Goal: Obtain resource: Download file/media

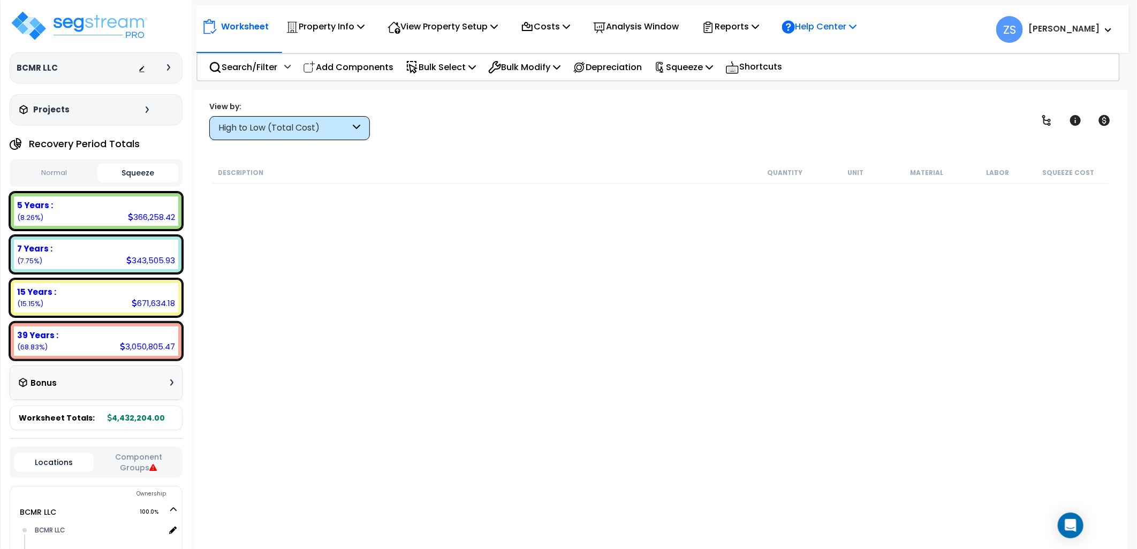
scroll to position [4282, 0]
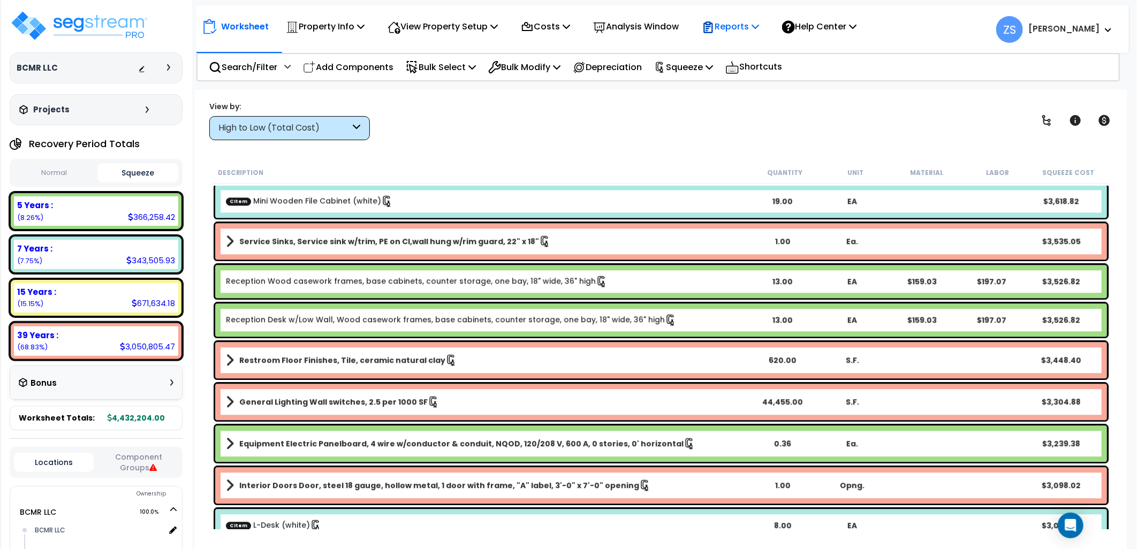
click at [759, 28] on p "Reports" at bounding box center [730, 26] width 57 height 14
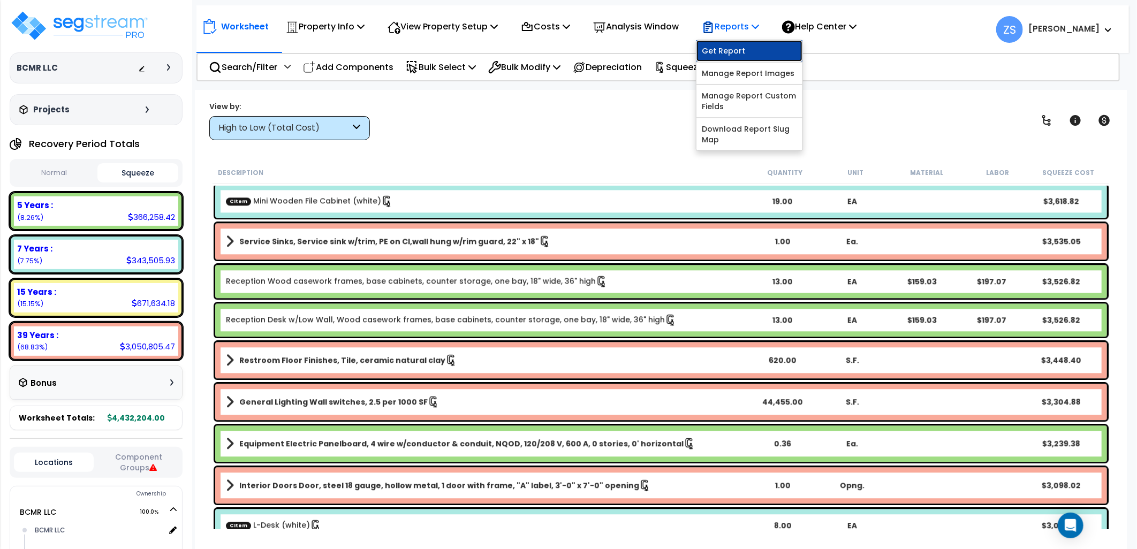
click at [753, 54] on link "Get Report" at bounding box center [749, 50] width 106 height 21
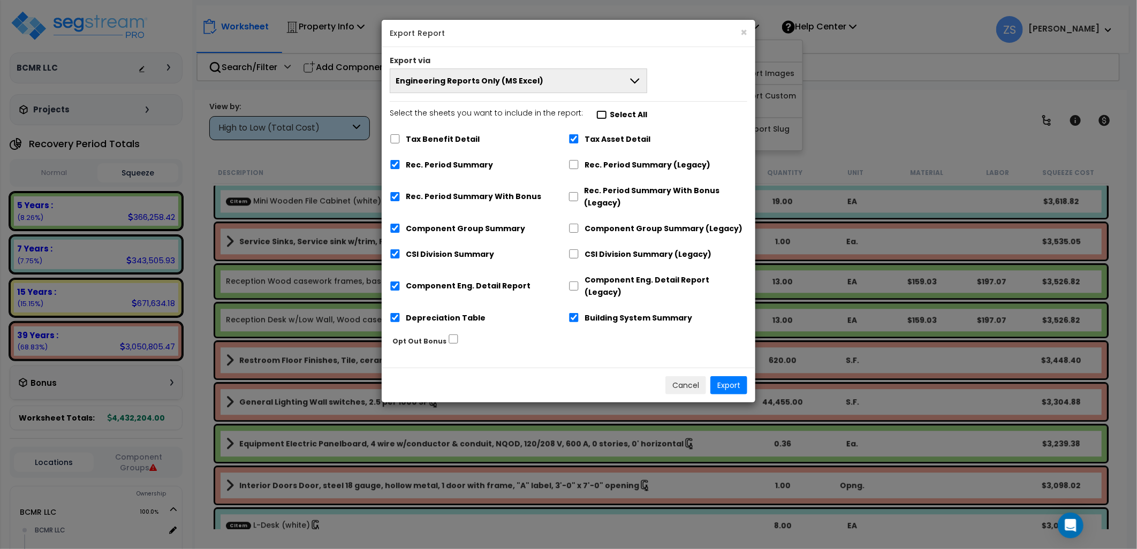
click at [596, 116] on input "Select the sheets you want to include in the report: Select All" at bounding box center [601, 114] width 11 height 9
checkbox input "true"
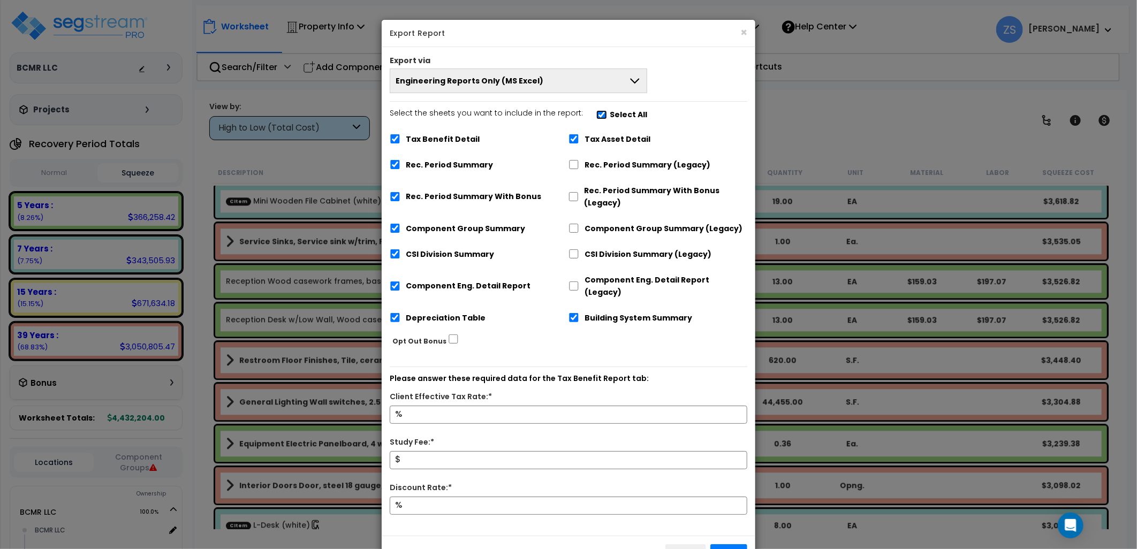
click at [597, 116] on input "Select the sheets you want to include in the report: Select All" at bounding box center [601, 114] width 11 height 9
checkbox input "false"
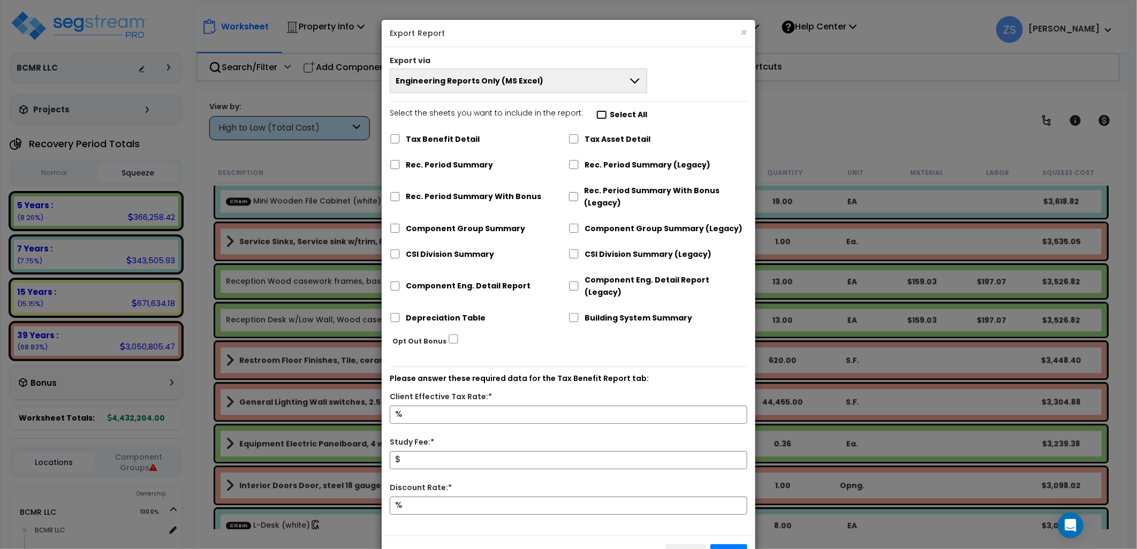
checkbox input "false"
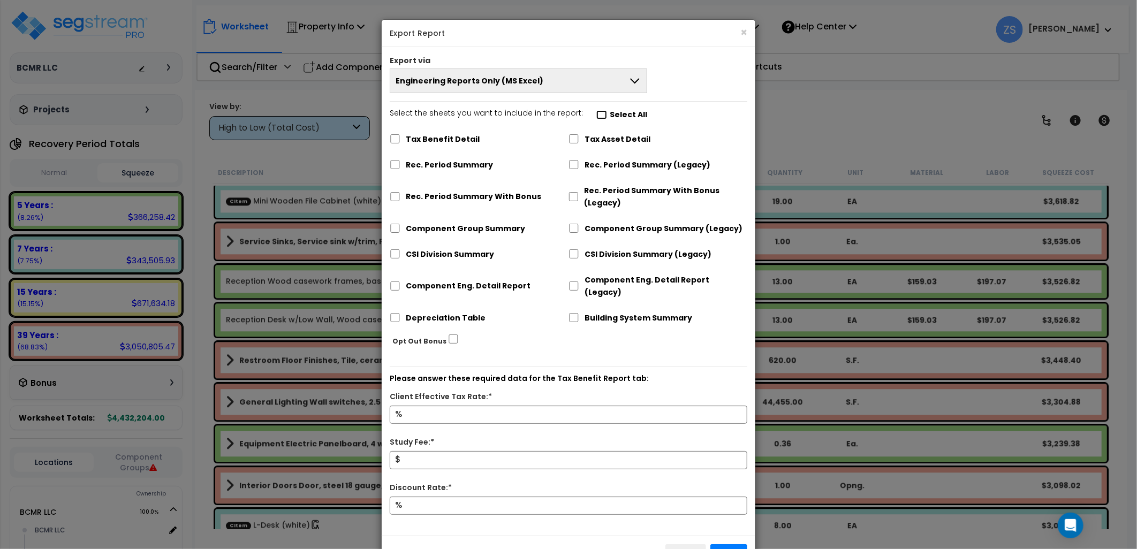
checkbox input "false"
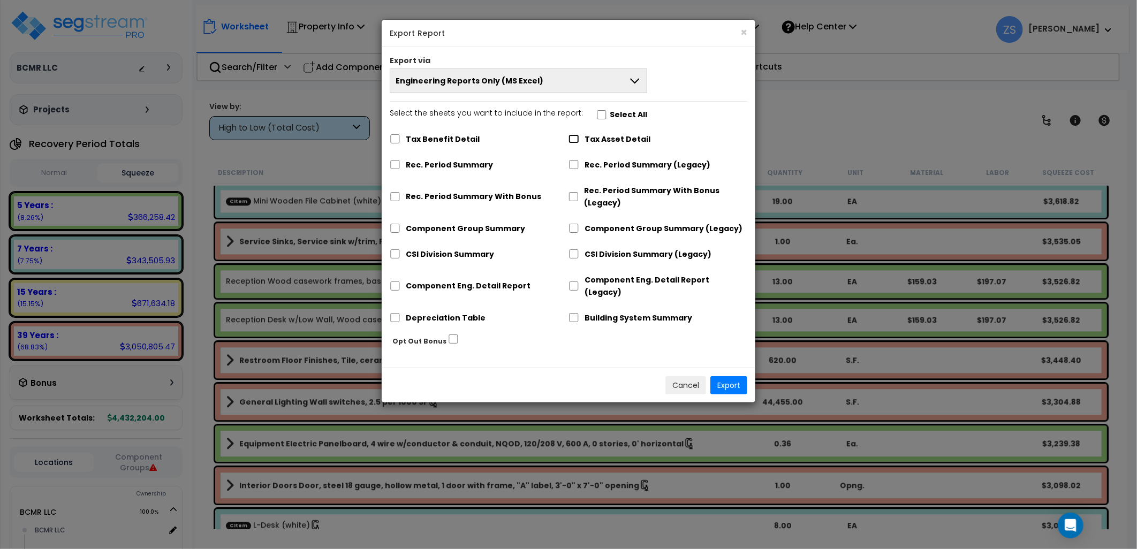
click at [574, 136] on input "Tax Asset Detail" at bounding box center [573, 138] width 11 height 9
checkbox input "true"
click at [733, 376] on button "Export" at bounding box center [728, 385] width 37 height 18
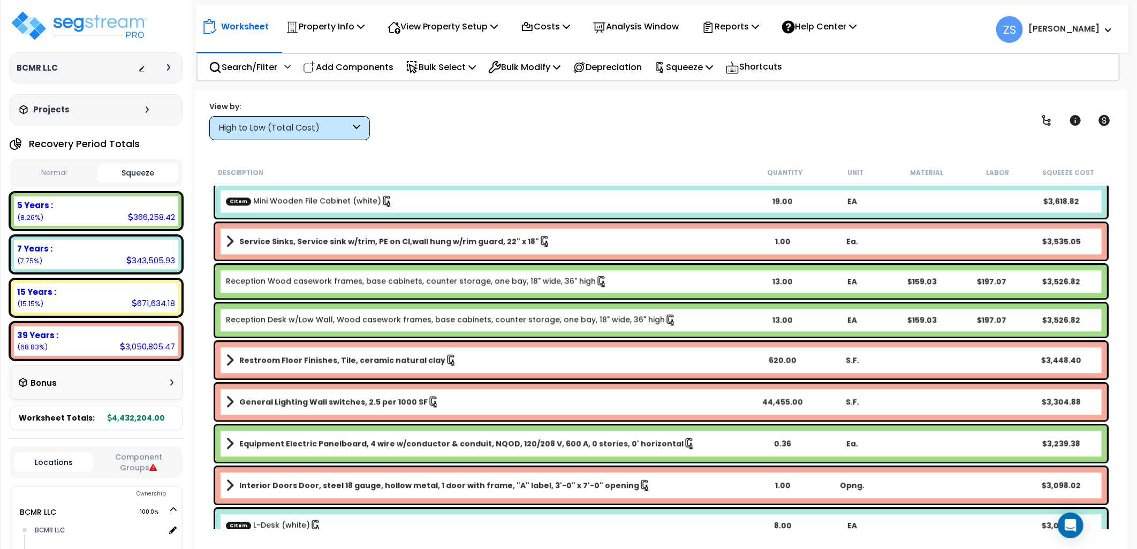
drag, startPoint x: 682, startPoint y: 146, endPoint x: 704, endPoint y: 120, distance: 33.7
click at [681, 146] on div "Worksheet Property Info Property Setup Add Property Unit Template property Clon…" at bounding box center [661, 364] width 932 height 549
click at [109, 29] on img at bounding box center [79, 26] width 139 height 32
